Goal: Task Accomplishment & Management: Manage account settings

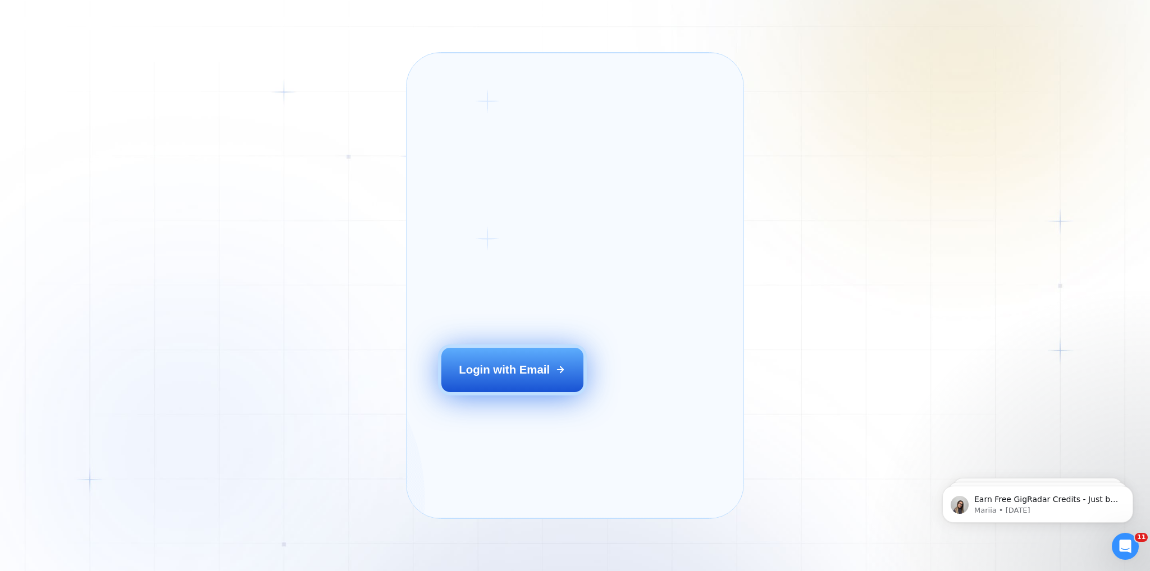
click at [473, 209] on div "Login with Email" at bounding box center [504, 370] width 91 height 16
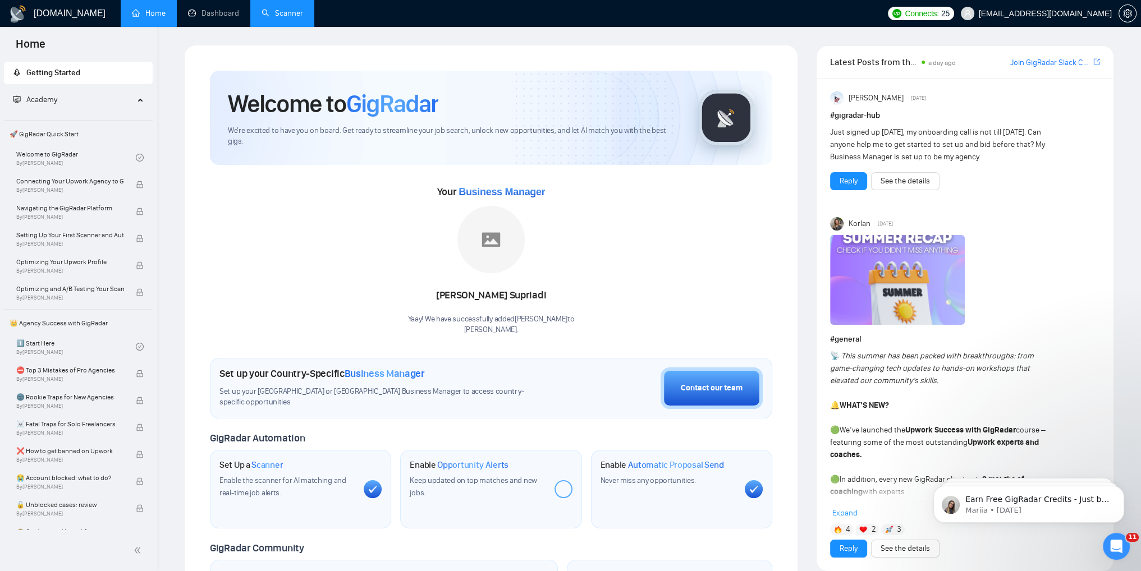
click at [283, 15] on link "Scanner" at bounding box center [283, 13] width 42 height 10
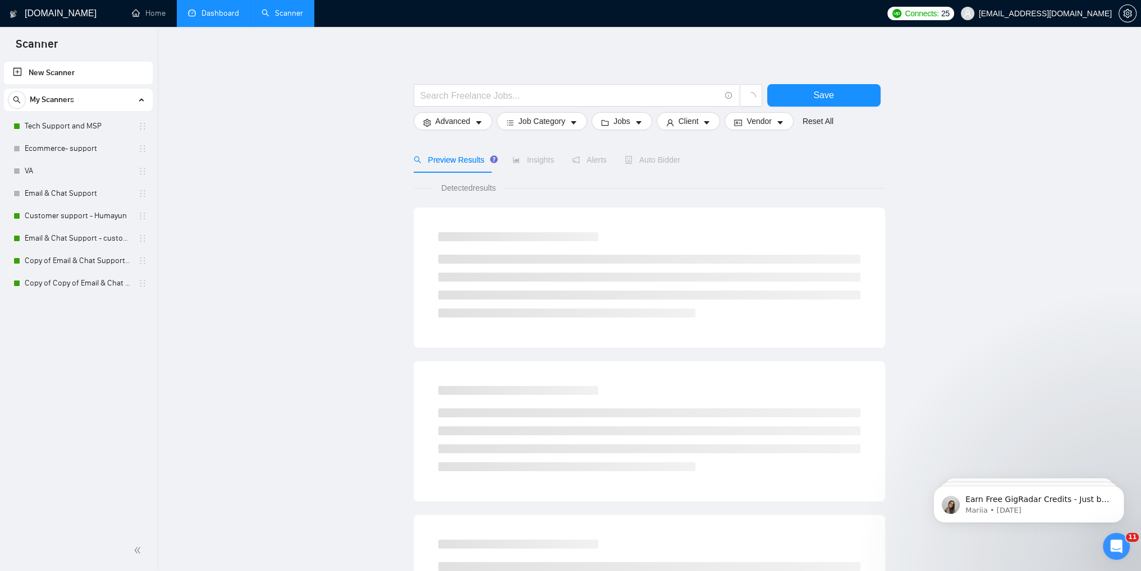
click at [210, 17] on link "Dashboard" at bounding box center [213, 13] width 51 height 10
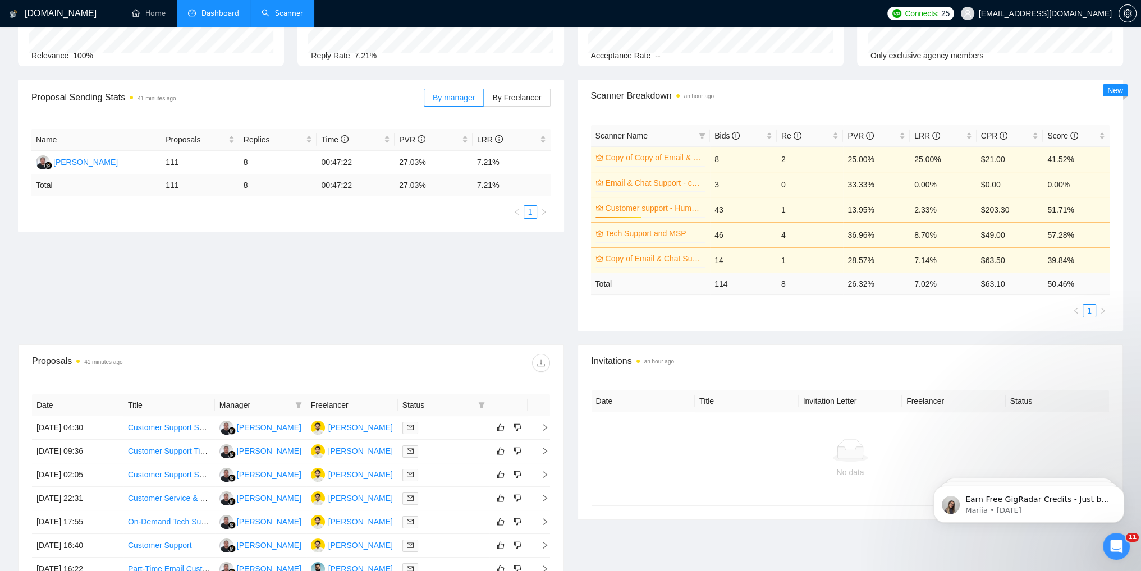
scroll to position [112, 0]
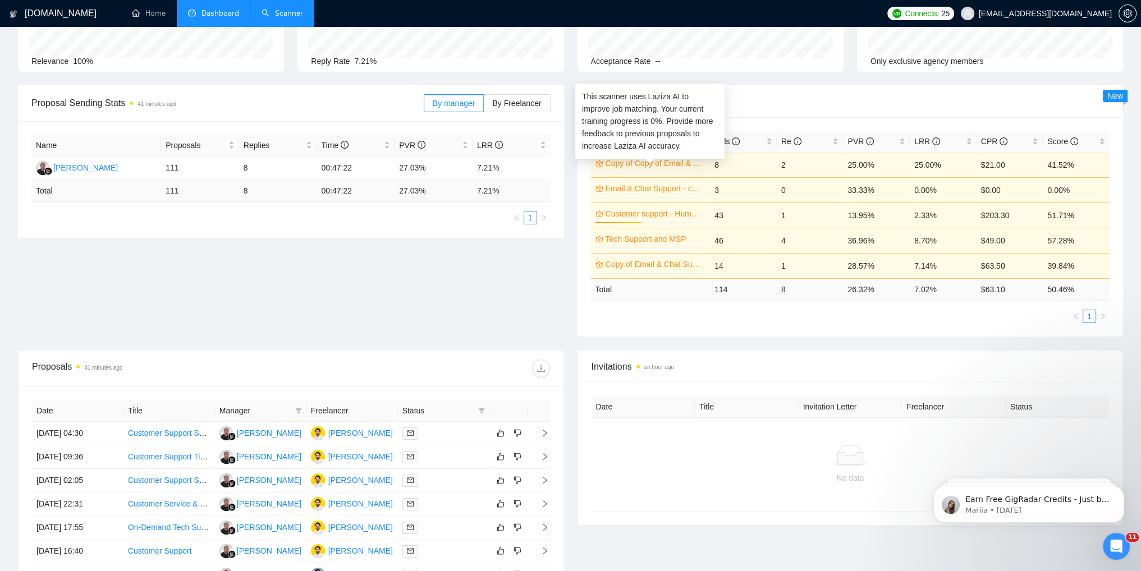
click at [635, 163] on link "Copy of Copy of Email & Chat Support - customer support S-1" at bounding box center [655, 163] width 98 height 12
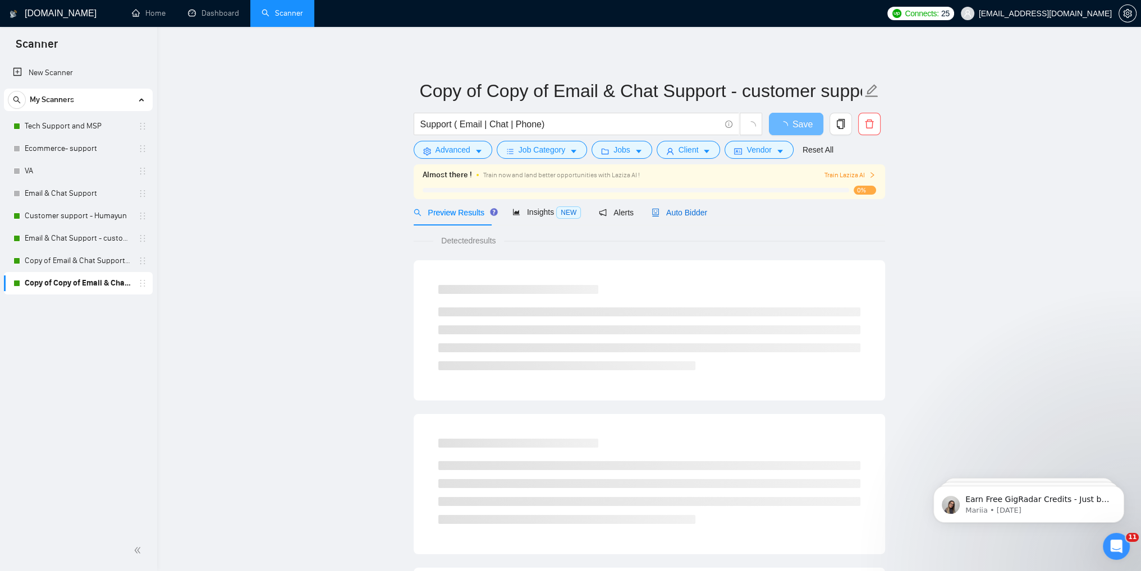
click at [665, 209] on span "Auto Bidder" at bounding box center [680, 212] width 56 height 9
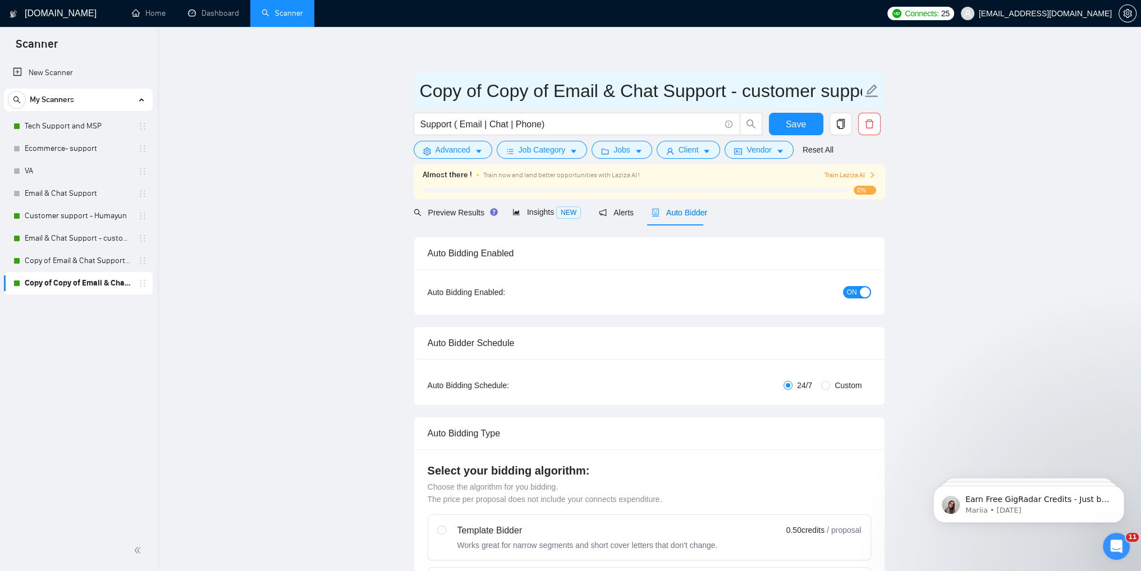
click at [871, 92] on icon "edit" at bounding box center [871, 90] width 13 height 13
drag, startPoint x: 496, startPoint y: 90, endPoint x: 424, endPoint y: 96, distance: 72.1
click at [424, 96] on input "Copy of Copy of Email & Chat Support - customer support S-1" at bounding box center [641, 91] width 442 height 28
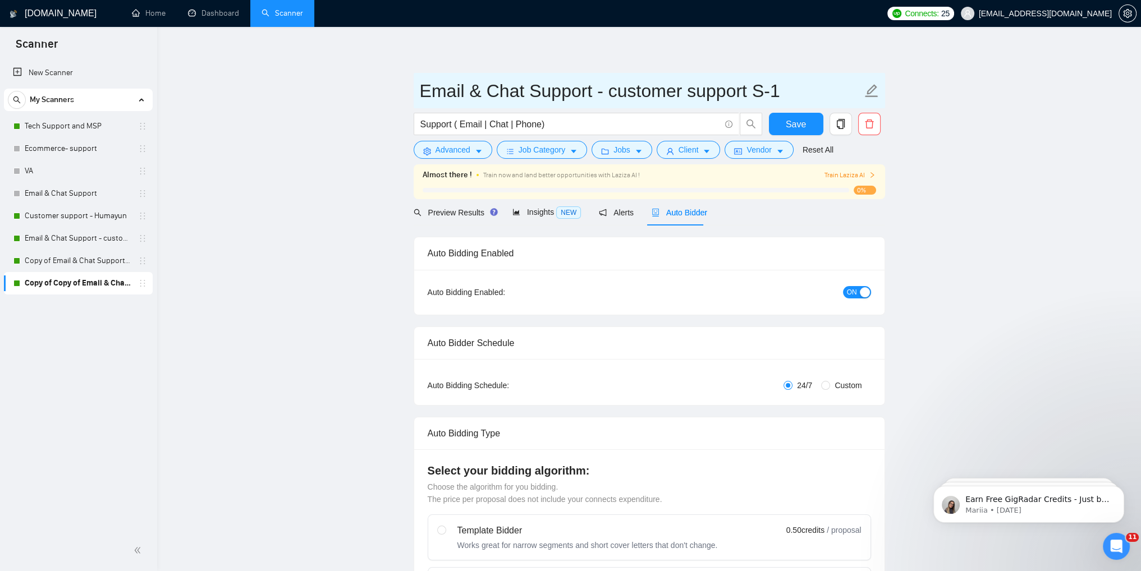
click at [789, 94] on input "Email & Chat Support - customer support S-1" at bounding box center [641, 91] width 442 height 28
type input "Email & Chat Support - customer support S-1(Umair)"
click at [796, 129] on span "Save" at bounding box center [796, 124] width 20 height 14
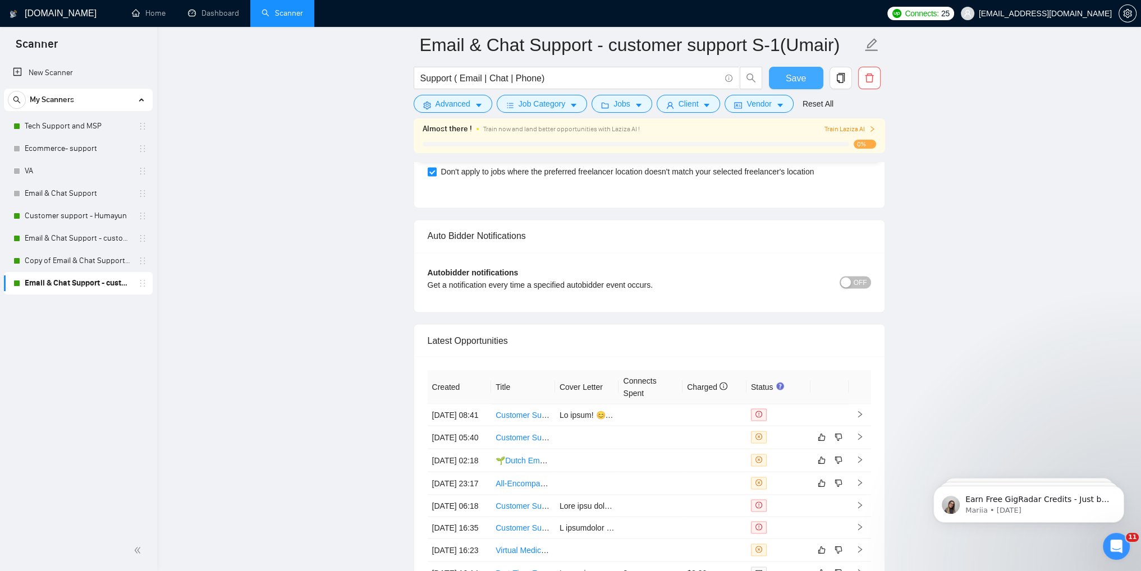
scroll to position [2807, 0]
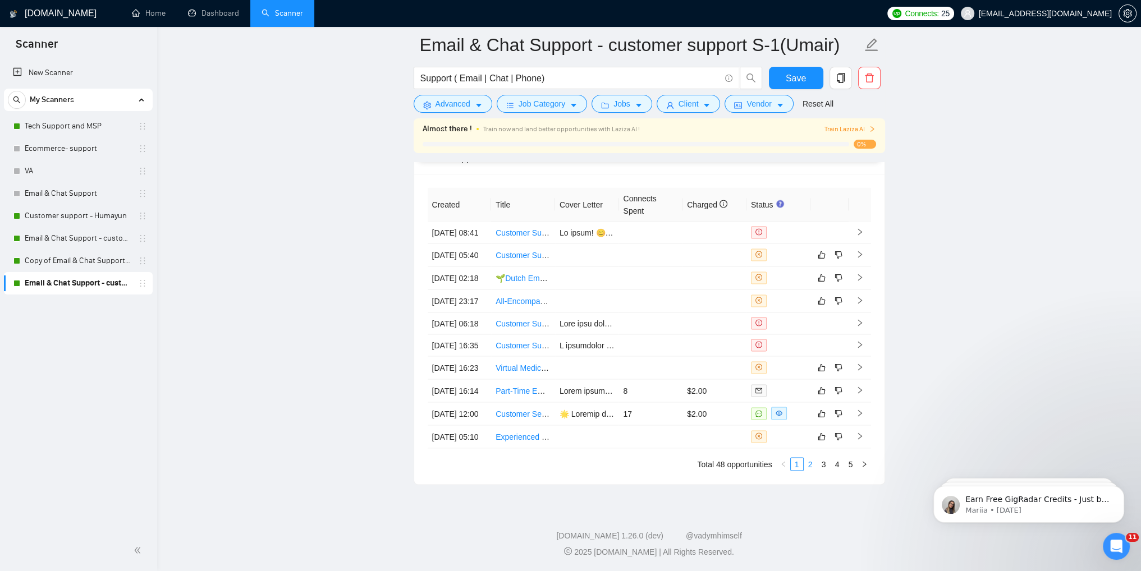
click at [812, 470] on link "2" at bounding box center [810, 464] width 12 height 12
click at [820, 470] on link "3" at bounding box center [824, 464] width 12 height 12
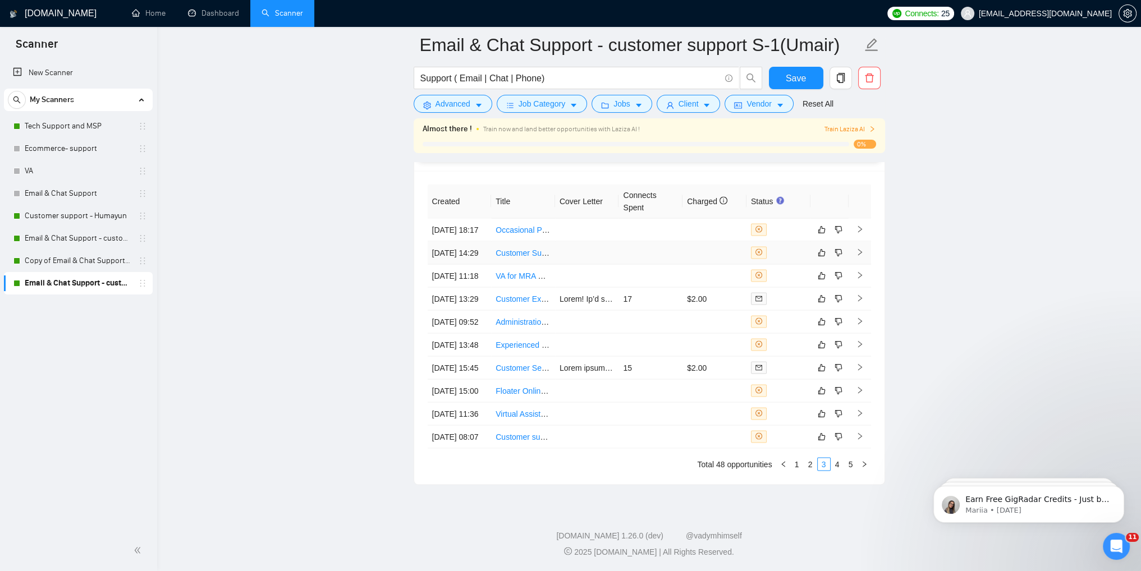
click at [859, 248] on icon "right" at bounding box center [860, 252] width 8 height 8
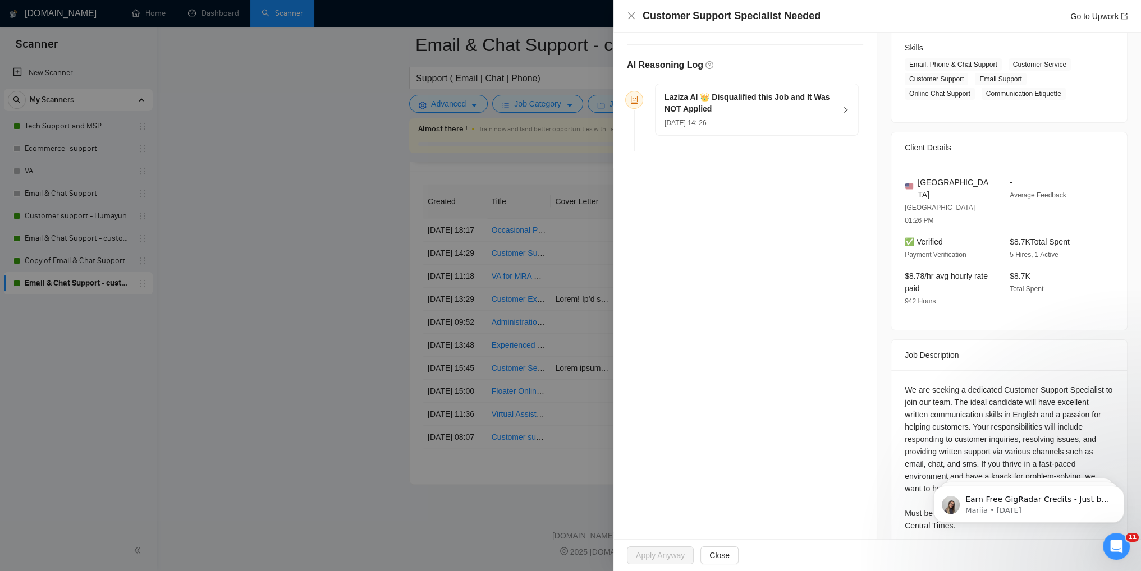
scroll to position [2875, 0]
click at [722, 559] on span "Close" at bounding box center [719, 556] width 20 height 12
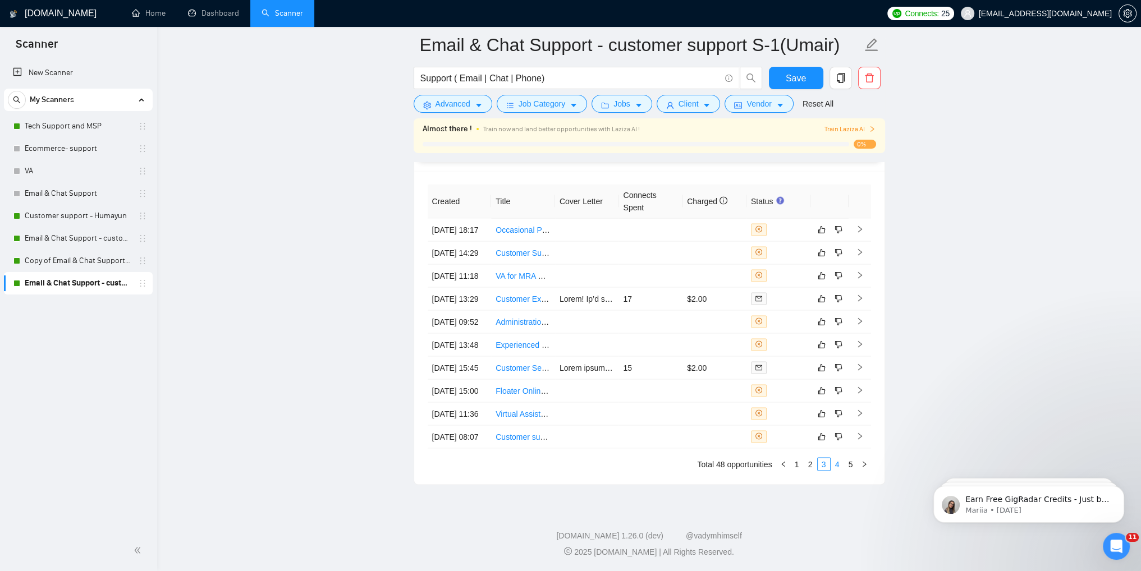
click at [836, 465] on link "4" at bounding box center [837, 464] width 12 height 12
click at [849, 465] on link "5" at bounding box center [851, 464] width 12 height 12
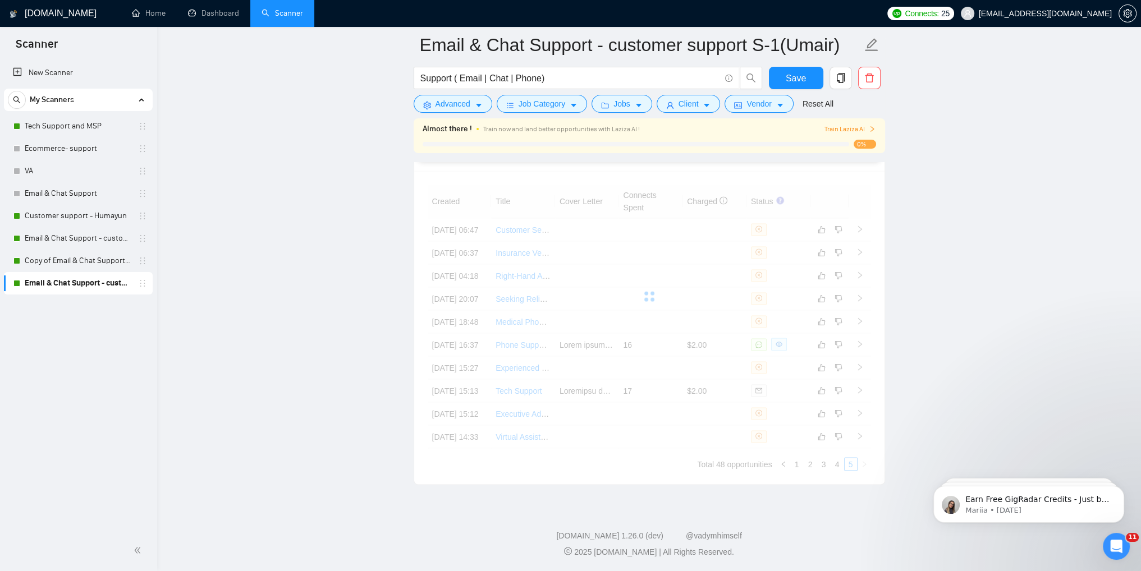
scroll to position [2807, 0]
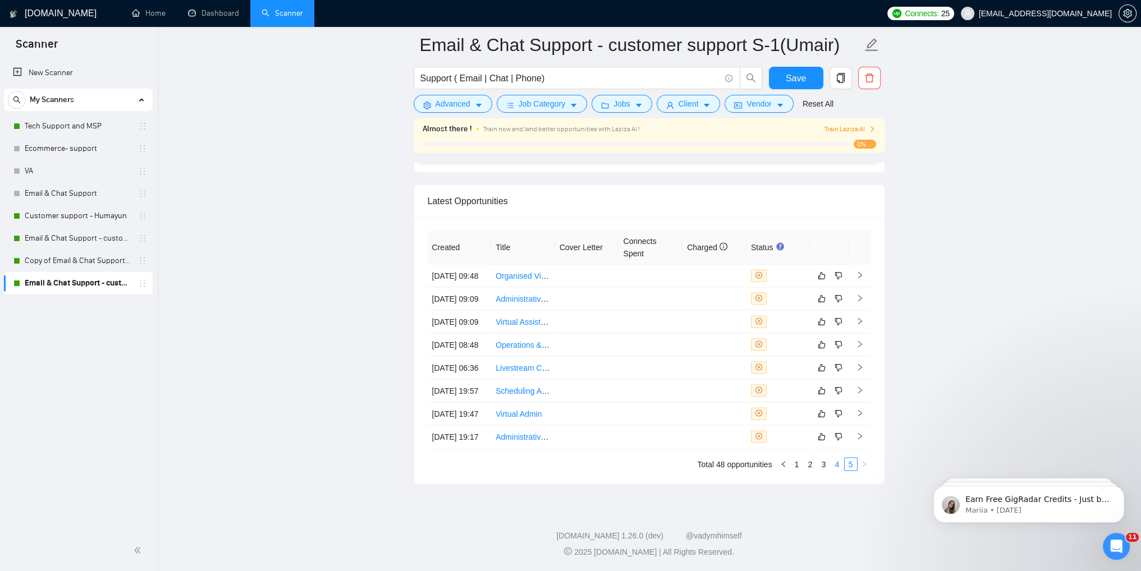
click at [835, 466] on link "4" at bounding box center [837, 464] width 12 height 12
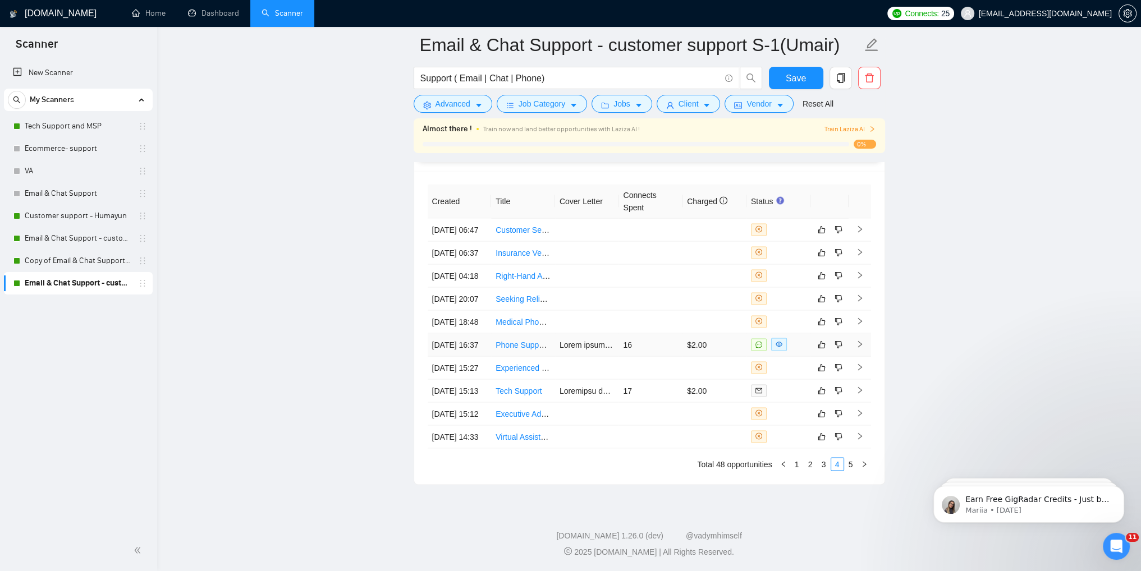
click at [860, 348] on icon "right" at bounding box center [860, 344] width 8 height 8
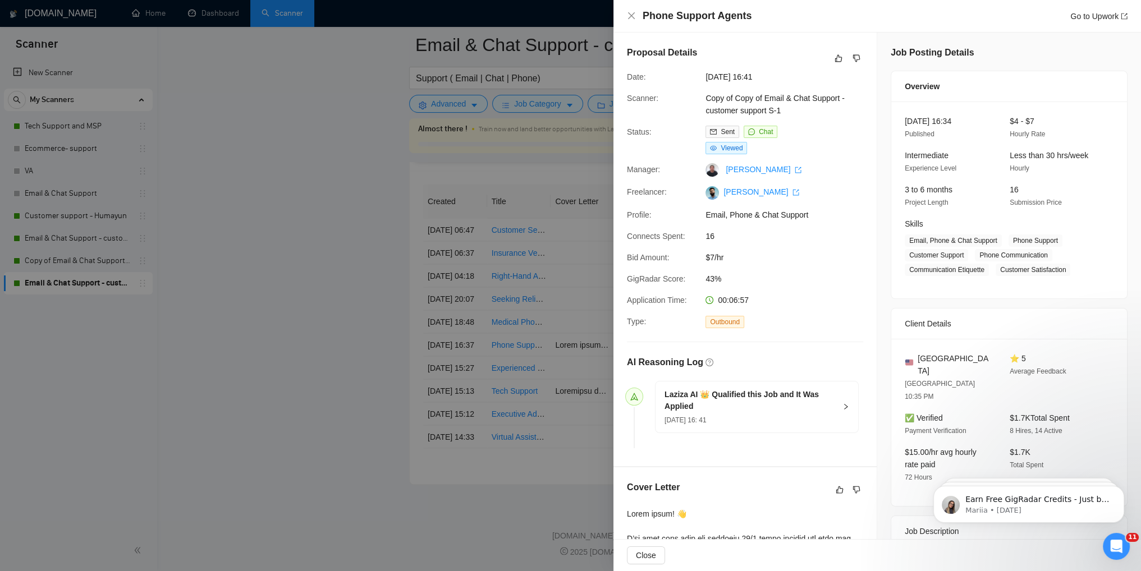
scroll to position [2750, 0]
click at [633, 21] on div "Phone Support Agents Go to Upwork" at bounding box center [877, 16] width 501 height 14
click at [632, 18] on icon "close" at bounding box center [631, 15] width 9 height 9
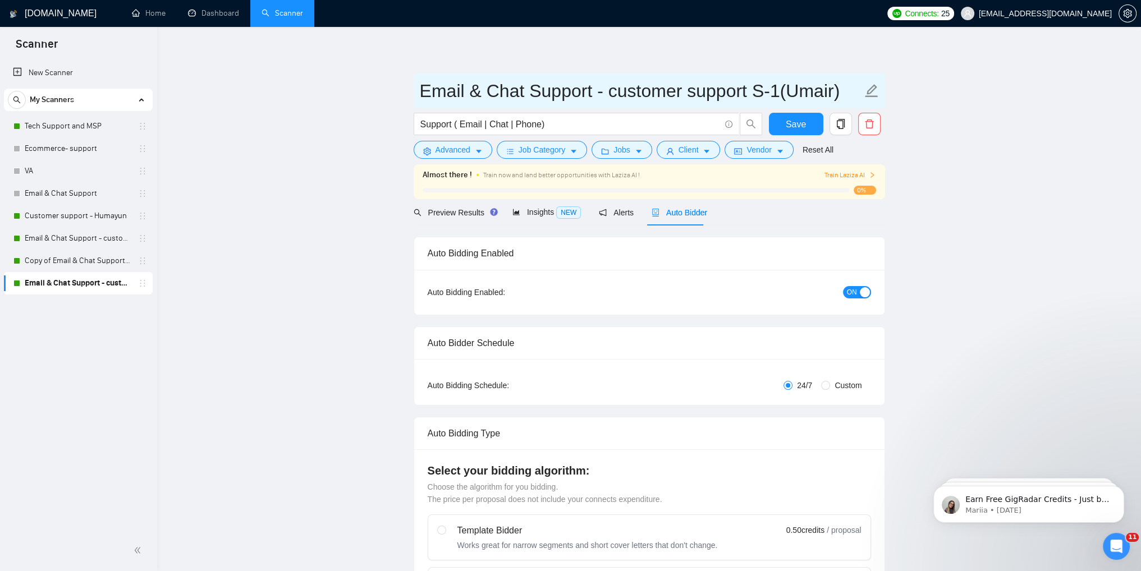
click at [872, 88] on icon "edit" at bounding box center [871, 91] width 15 height 15
drag, startPoint x: 612, startPoint y: 94, endPoint x: 785, endPoint y: 93, distance: 172.9
click at [785, 93] on input "Email & Chat Support - customer support S-1(Umair)" at bounding box center [641, 91] width 442 height 28
click at [599, 93] on input "Email & Chat Support - customer support S-1(Umair)" at bounding box center [641, 91] width 442 height 28
drag, startPoint x: 597, startPoint y: 93, endPoint x: 416, endPoint y: 96, distance: 180.8
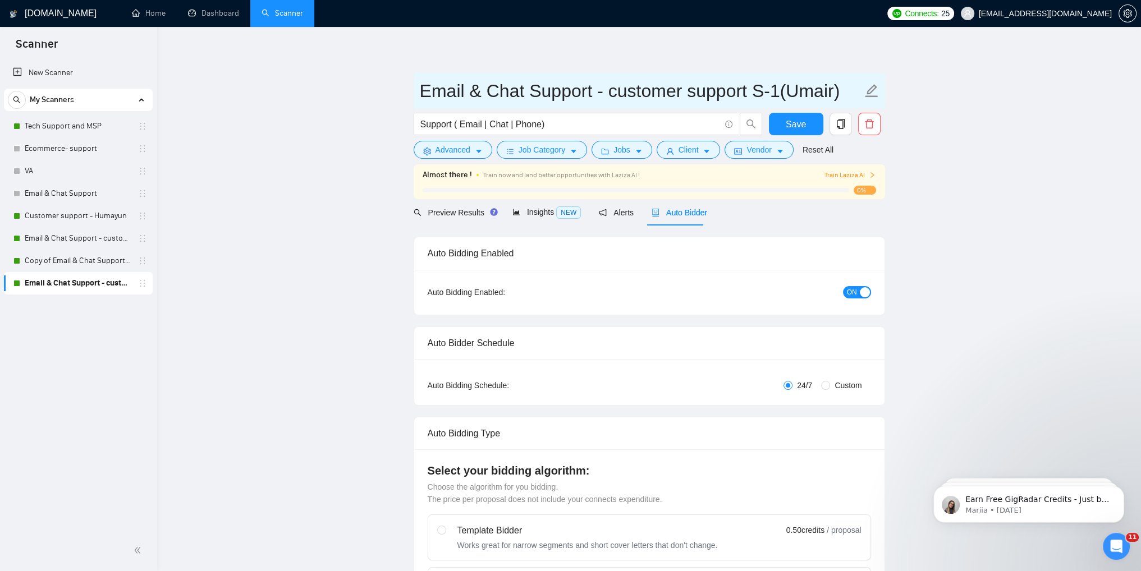
click at [418, 96] on span "Email & Chat Support - customer support S-1(Umair)" at bounding box center [649, 90] width 471 height 35
click at [596, 93] on input "Email & Chat Support - customer support S-1(Umair)" at bounding box center [641, 91] width 442 height 28
paste input "customer support S-1"
drag, startPoint x: 593, startPoint y: 93, endPoint x: 413, endPoint y: 100, distance: 180.4
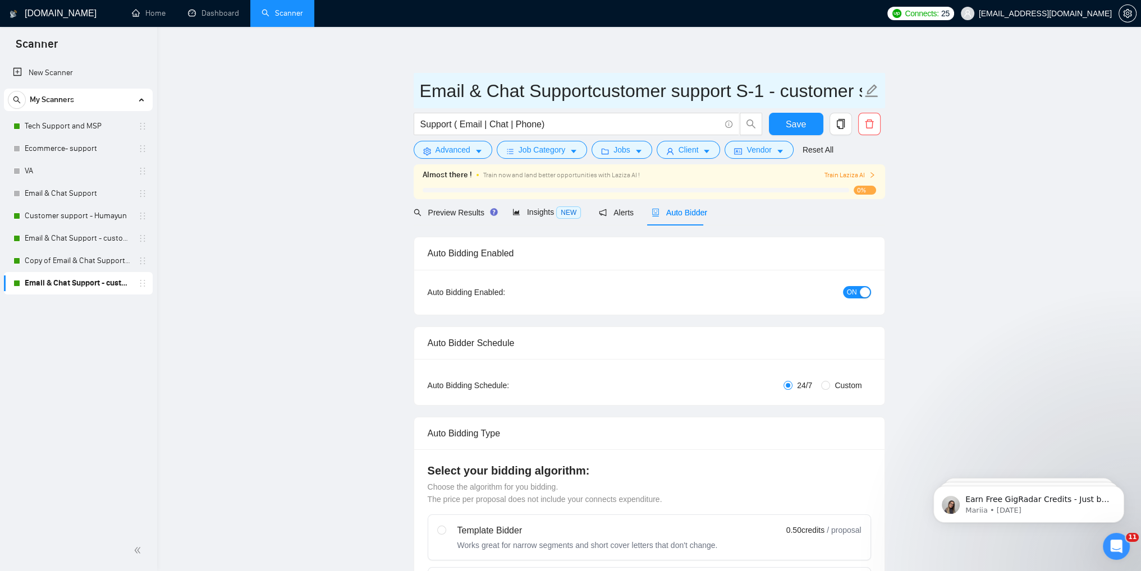
click at [414, 100] on span "Email & Chat Supportcustomer support S-1 - customer support S-1(Umair)" at bounding box center [649, 90] width 471 height 35
drag, startPoint x: 612, startPoint y: 93, endPoint x: 788, endPoint y: 94, distance: 176.3
click at [788, 94] on input "customer support S-1 - customer support S-1(Umair)" at bounding box center [641, 91] width 442 height 28
paste input "Email & Chat Support"
type input "customer support S-1 - Email & Chat Support(Umair)"
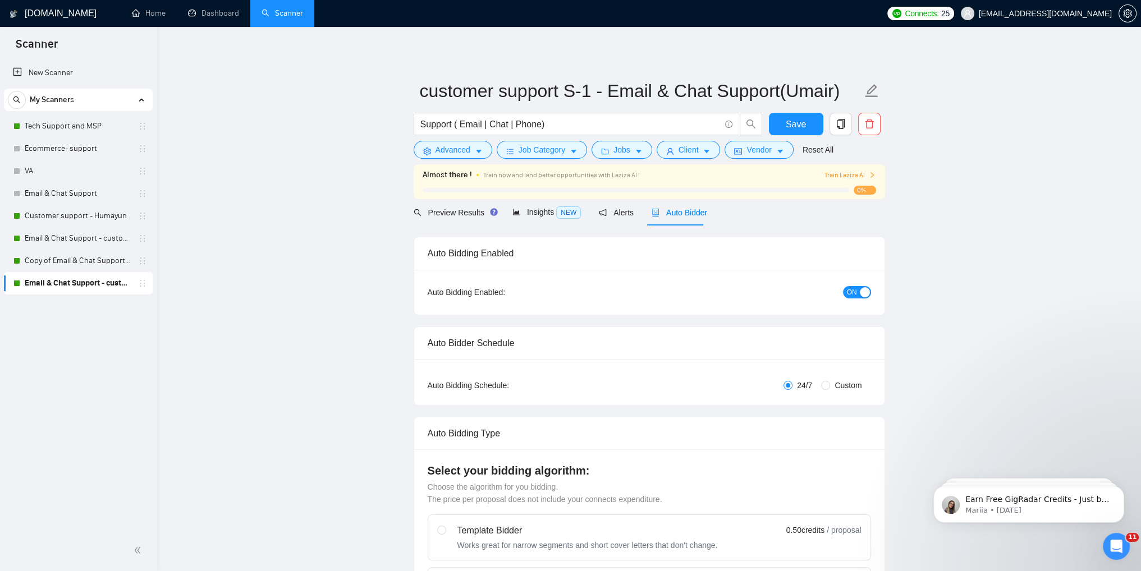
click at [793, 122] on span "Save" at bounding box center [796, 124] width 20 height 14
drag, startPoint x: 66, startPoint y: 263, endPoint x: 195, endPoint y: 265, distance: 129.1
click at [66, 263] on link "Copy of Email & Chat Support - customer support S-1" at bounding box center [78, 261] width 107 height 22
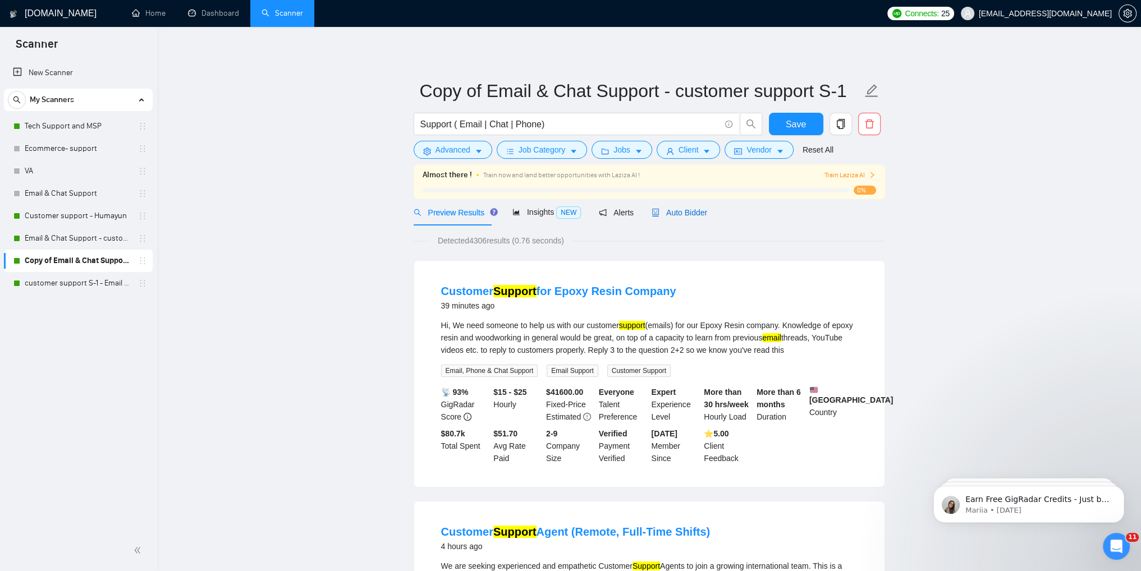
click at [665, 214] on span "Auto Bidder" at bounding box center [680, 212] width 56 height 9
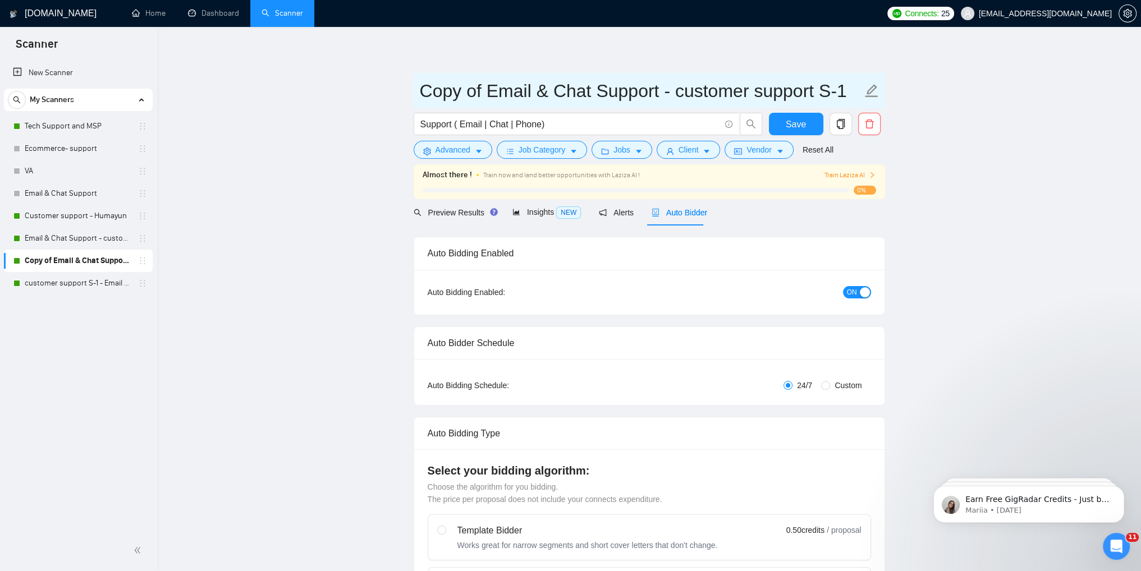
click at [872, 93] on icon "edit" at bounding box center [871, 91] width 15 height 15
drag, startPoint x: 680, startPoint y: 92, endPoint x: 858, endPoint y: 90, distance: 177.4
click at [858, 90] on input "Copy of Email & Chat Support - customer support S-1" at bounding box center [641, 91] width 442 height 28
click at [662, 93] on input "Copy of Email & Chat Support -" at bounding box center [641, 91] width 442 height 28
paste input "customer support S-1"
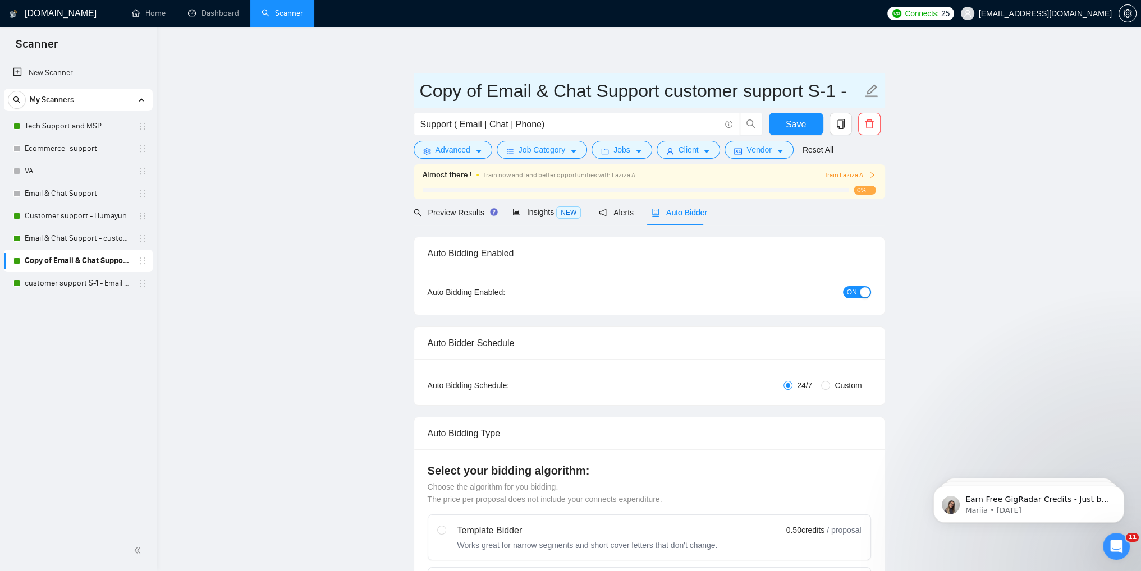
drag, startPoint x: 664, startPoint y: 96, endPoint x: 487, endPoint y: 90, distance: 176.9
click at [487, 90] on input "Copy of Email & Chat Support customer support S-1 -" at bounding box center [641, 91] width 442 height 28
click at [855, 90] on input "Copy of Email & Chat Support customer support S-1 -" at bounding box center [641, 91] width 442 height 28
paste input "Email & Chat Support"
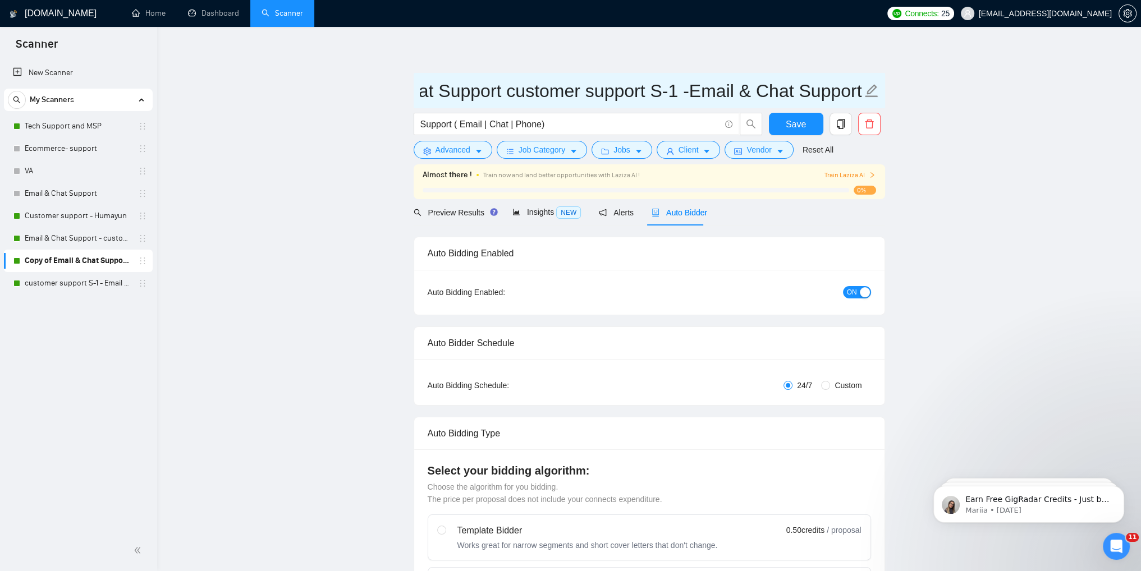
click at [428, 93] on input "Copy of Email & Chat Support customer support S-1 -Email & Chat Support" at bounding box center [641, 91] width 442 height 28
click at [498, 93] on input "Copy of Email & Chat Support customer support S-1 -Email & Chat Support" at bounding box center [641, 91] width 442 height 28
click at [493, 94] on input "customer support S-1 -Email & Chat Support" at bounding box center [641, 91] width 442 height 28
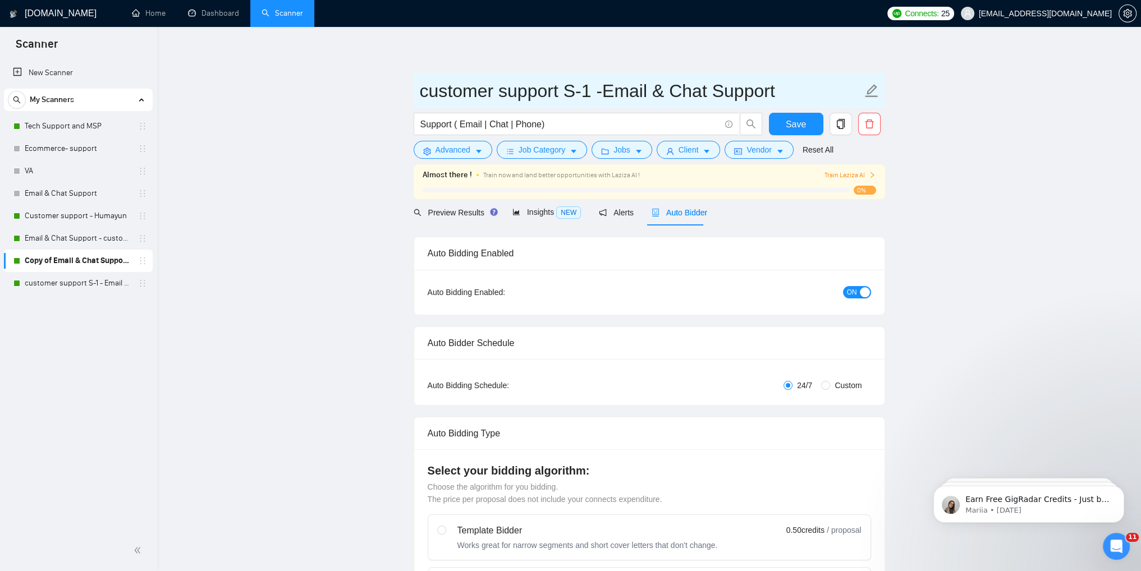
click at [420, 95] on input "customer support S-1 -Email & Chat Support" at bounding box center [641, 91] width 442 height 28
click at [595, 93] on input "customer support S-1 -Email & Chat Support" at bounding box center [641, 91] width 442 height 28
click at [799, 97] on input "customer support S-2 -Email & Chat Support" at bounding box center [641, 91] width 442 height 28
type input "customer support S-2 -Email & Chat Support (Bulla)"
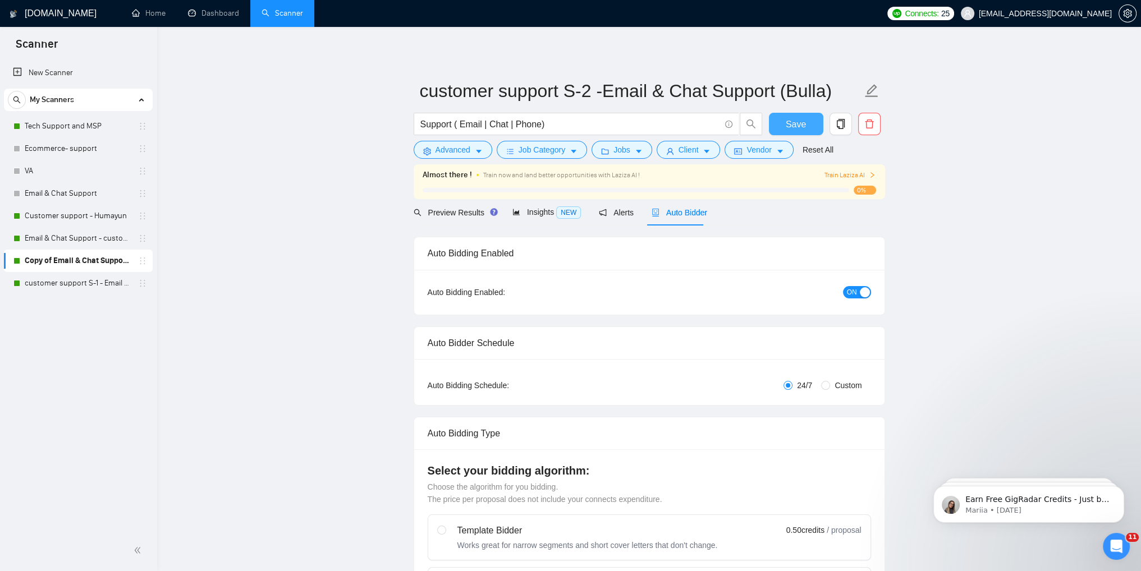
click at [796, 131] on button "Save" at bounding box center [796, 124] width 54 height 22
click at [78, 239] on link "Email & Chat Support - customer support S-1" at bounding box center [78, 238] width 107 height 22
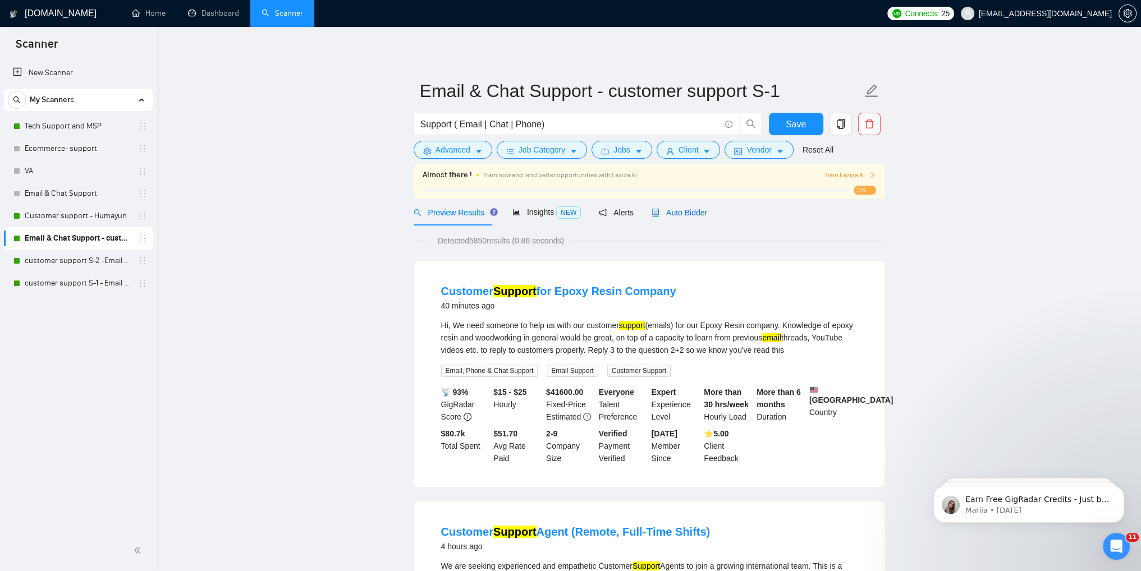
click at [666, 215] on span "Auto Bidder" at bounding box center [680, 212] width 56 height 9
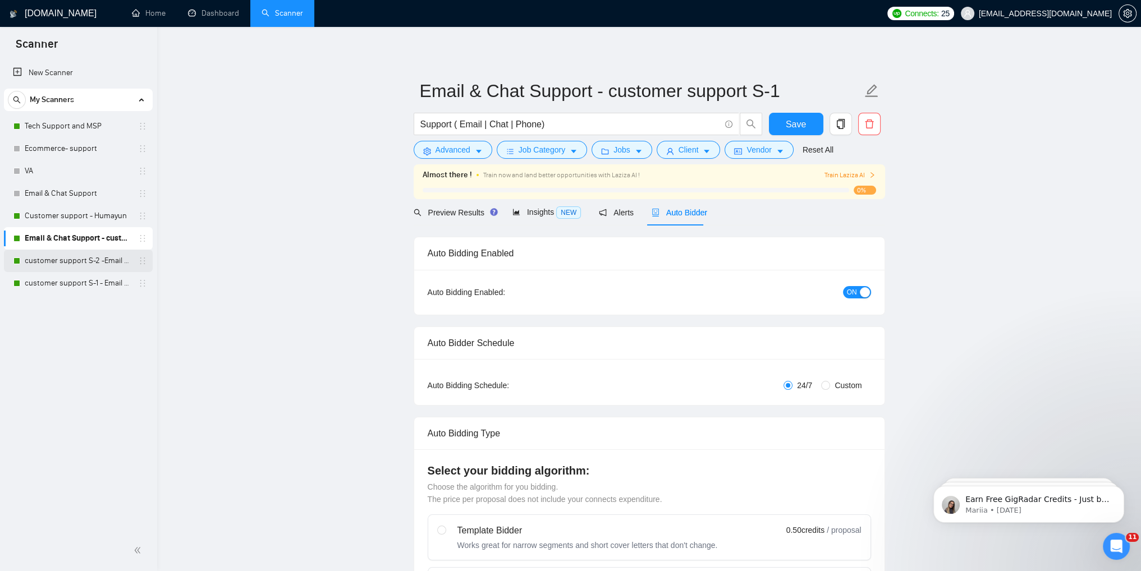
click at [94, 264] on link "customer support S-2 -Email & Chat Support (Bulla)" at bounding box center [78, 261] width 107 height 22
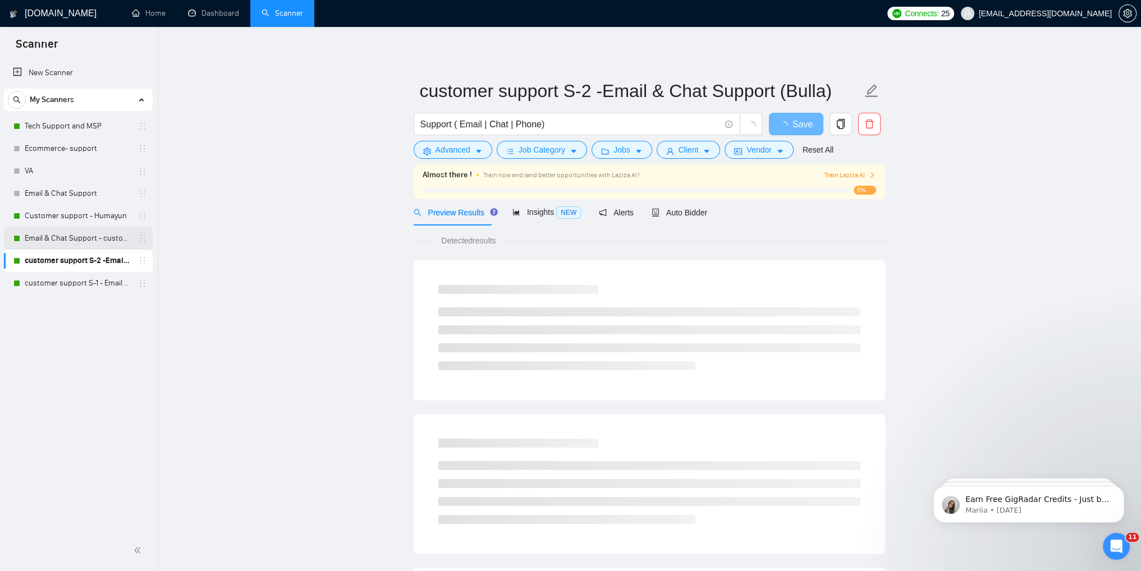
click at [31, 239] on link "Email & Chat Support - customer support S-1" at bounding box center [78, 238] width 107 height 22
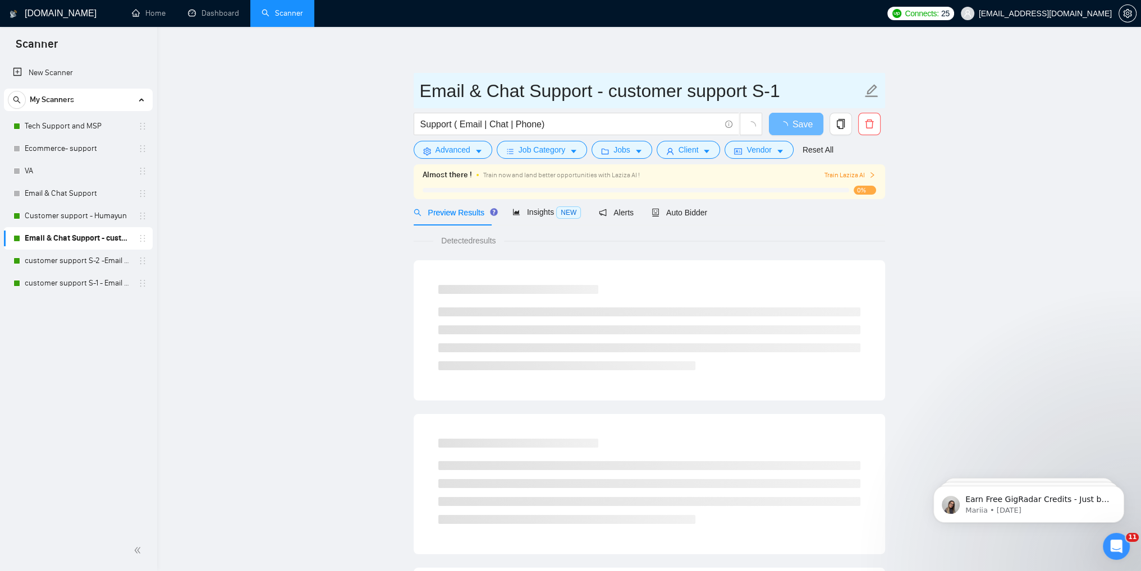
click at [871, 90] on icon "edit" at bounding box center [871, 91] width 15 height 15
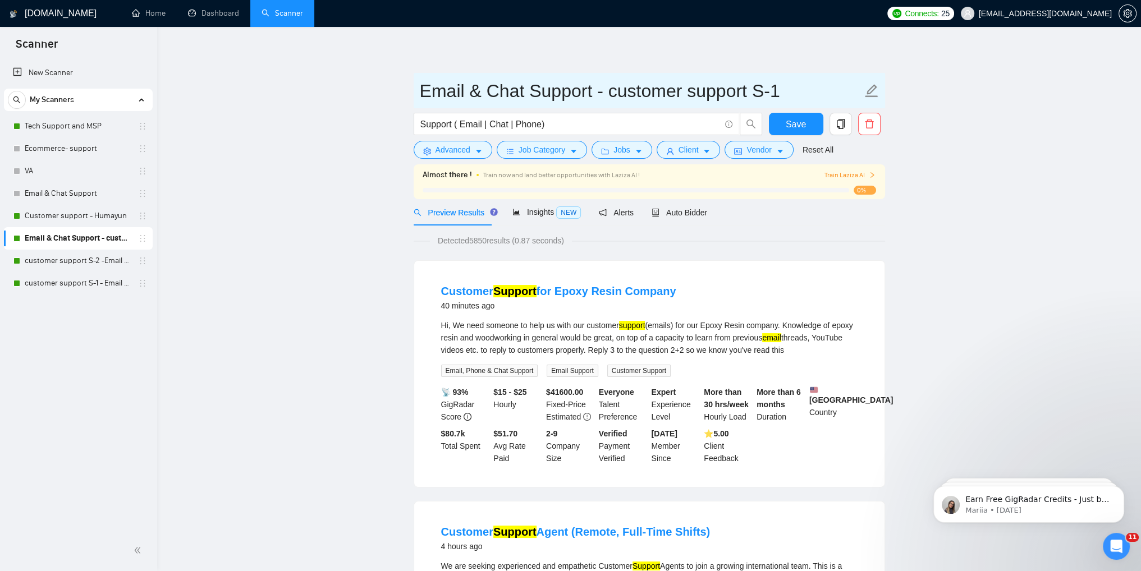
drag, startPoint x: 793, startPoint y: 94, endPoint x: 611, endPoint y: 86, distance: 182.0
click at [611, 86] on input "Email & Chat Support - customer support S-1" at bounding box center [641, 91] width 442 height 28
click at [599, 92] on input "Email & Chat Support -" at bounding box center [641, 91] width 442 height 28
paste input "customer support S-1"
drag, startPoint x: 600, startPoint y: 91, endPoint x: 413, endPoint y: 95, distance: 187.0
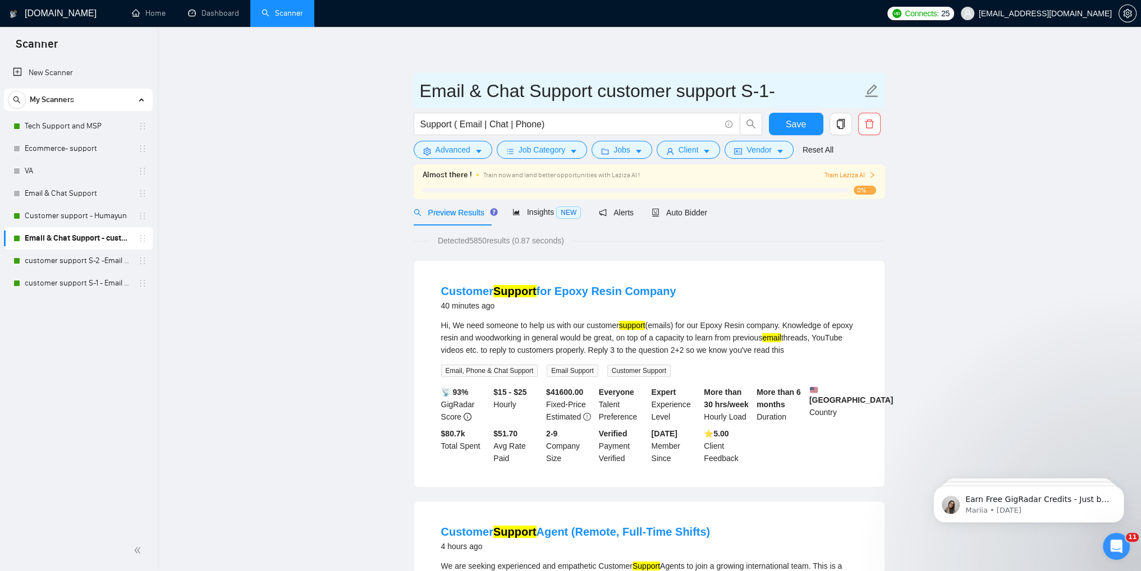
click at [414, 95] on span "Email & Chat Support customer support S-1-" at bounding box center [649, 90] width 471 height 35
click at [661, 97] on input "customer support S-1-" at bounding box center [641, 91] width 442 height 28
paste input "Email & Chat Support"
click at [429, 91] on input "customer support S-1- Email & Chat Support" at bounding box center [641, 91] width 442 height 28
type input "Customer support S-1- Email & Chat Support"
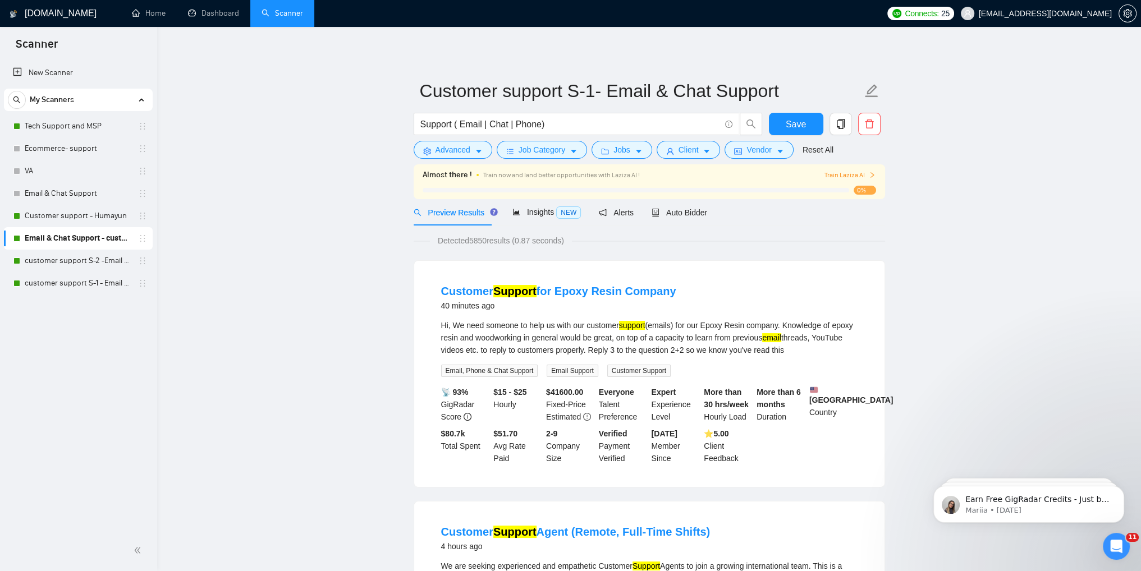
click at [786, 124] on span "Save" at bounding box center [796, 124] width 20 height 14
click at [51, 263] on link "customer support S-2 -Email & Chat Support (Bulla)" at bounding box center [78, 261] width 107 height 22
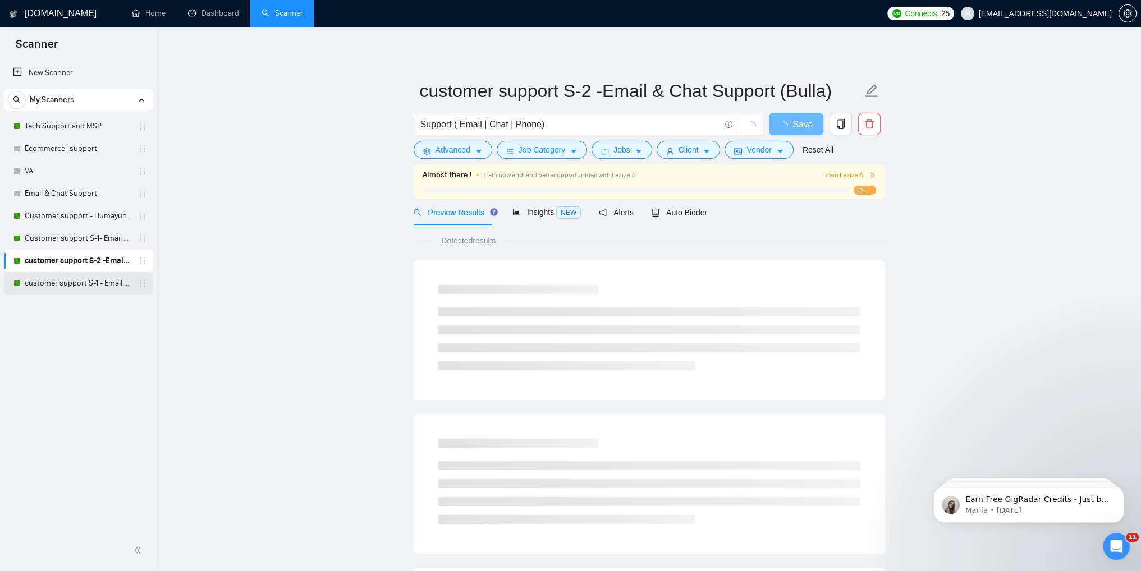
click at [49, 281] on link "customer support S-1 - Email & Chat Support(Umair)" at bounding box center [78, 283] width 107 height 22
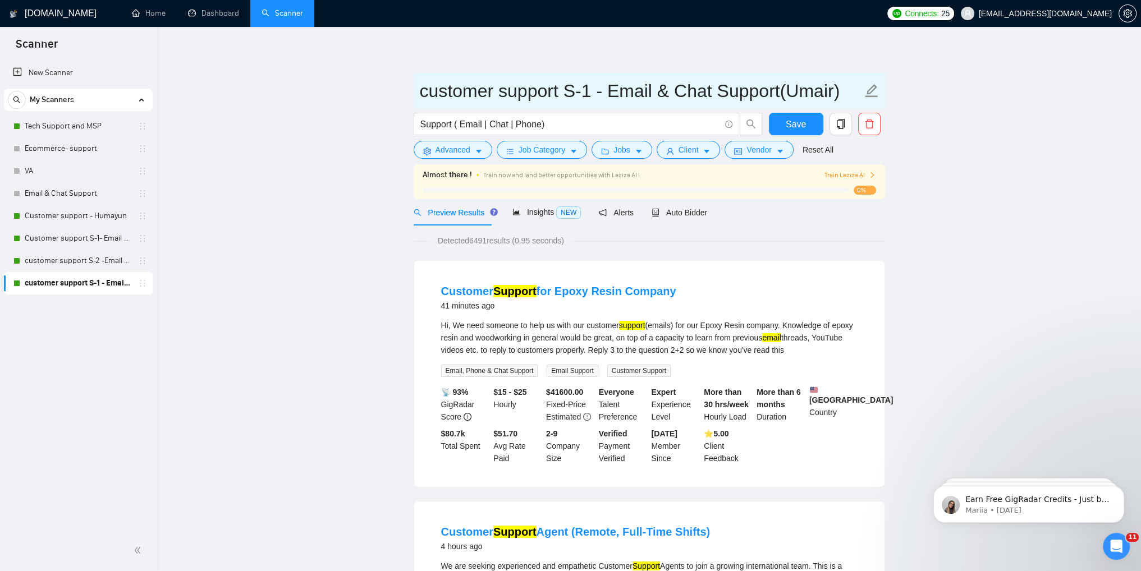
click at [871, 93] on icon "edit" at bounding box center [871, 90] width 13 height 13
click at [596, 89] on input "customer support S-1 - Email & Chat Support(Umair)" at bounding box center [641, 91] width 442 height 28
type input "customer support S-3 - Email & Chat Support(Umair)"
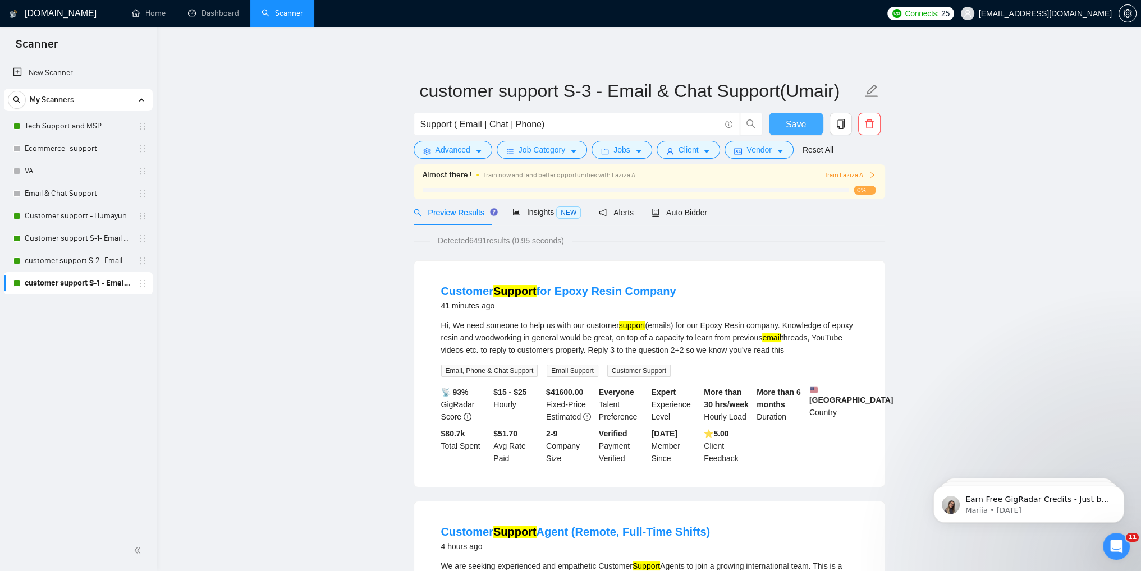
click at [799, 120] on span "Save" at bounding box center [796, 124] width 20 height 14
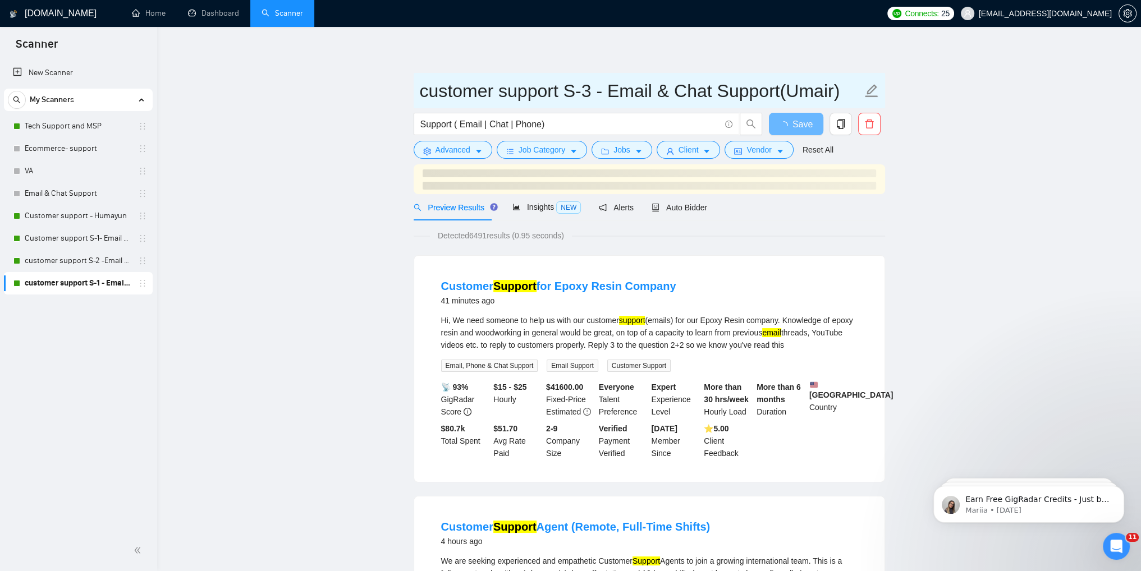
click at [589, 95] on input "customer support S-3 - Email & Chat Support(Umair)" at bounding box center [641, 91] width 442 height 28
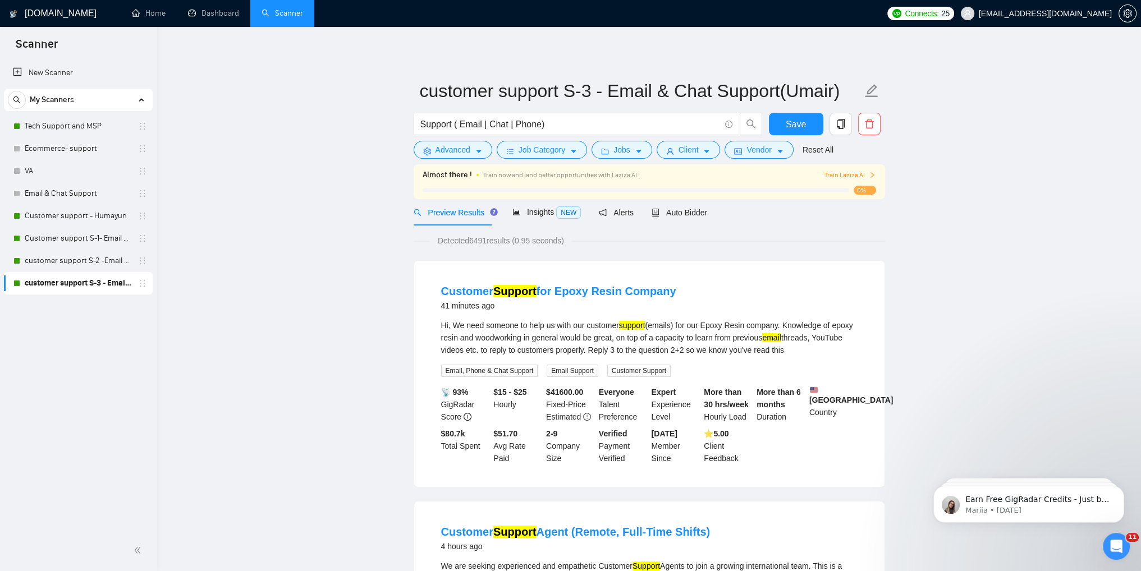
drag, startPoint x: 56, startPoint y: 194, endPoint x: 377, endPoint y: 211, distance: 320.9
click at [56, 194] on link "Email & Chat Support" at bounding box center [78, 193] width 107 height 22
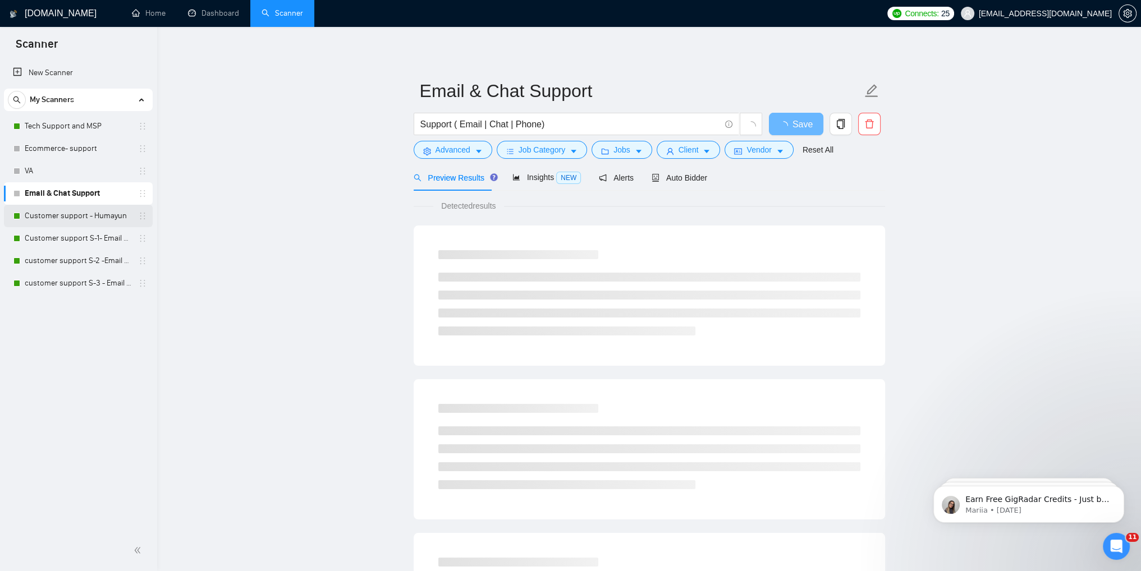
click at [63, 219] on link "Customer support - Humayun" at bounding box center [78, 216] width 107 height 22
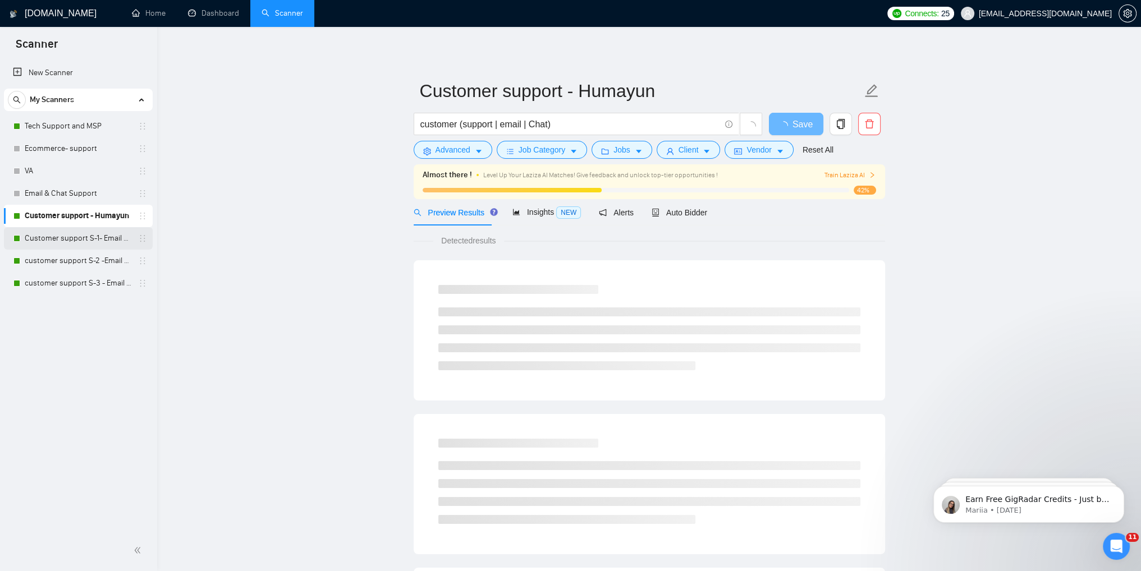
click at [58, 236] on link "Customer support S-1- Email & Chat Support" at bounding box center [78, 238] width 107 height 22
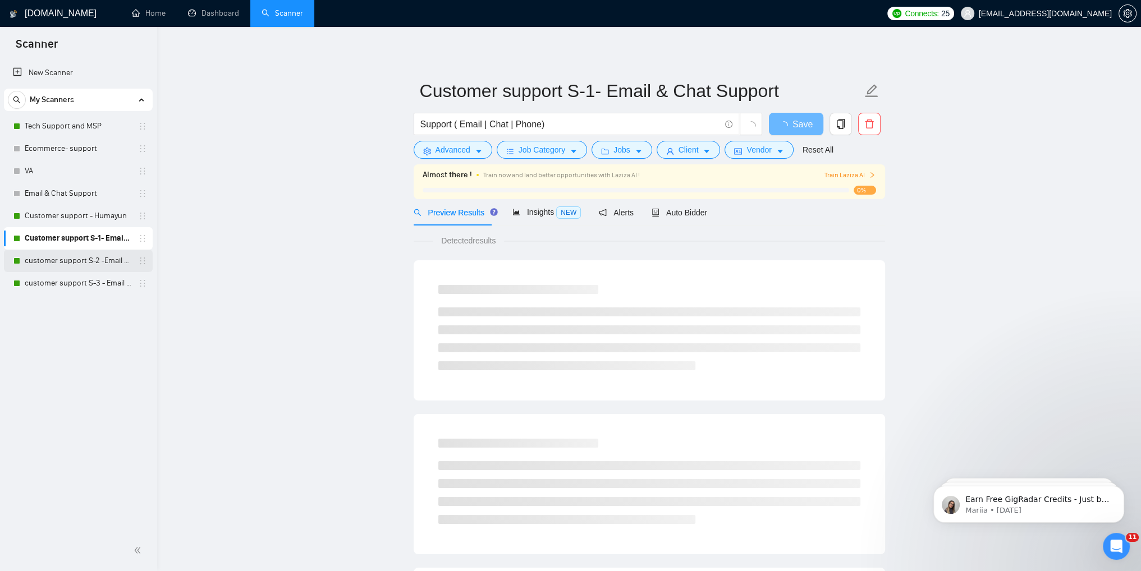
click at [58, 257] on link "customer support S-2 -Email & Chat Support (Bulla)" at bounding box center [78, 261] width 107 height 22
click at [53, 279] on link "customer support S-3 - Email & Chat Support(Umair)" at bounding box center [78, 283] width 107 height 22
click at [52, 128] on link "Tech Support and MSP" at bounding box center [78, 126] width 107 height 22
